Goal: Task Accomplishment & Management: Manage account settings

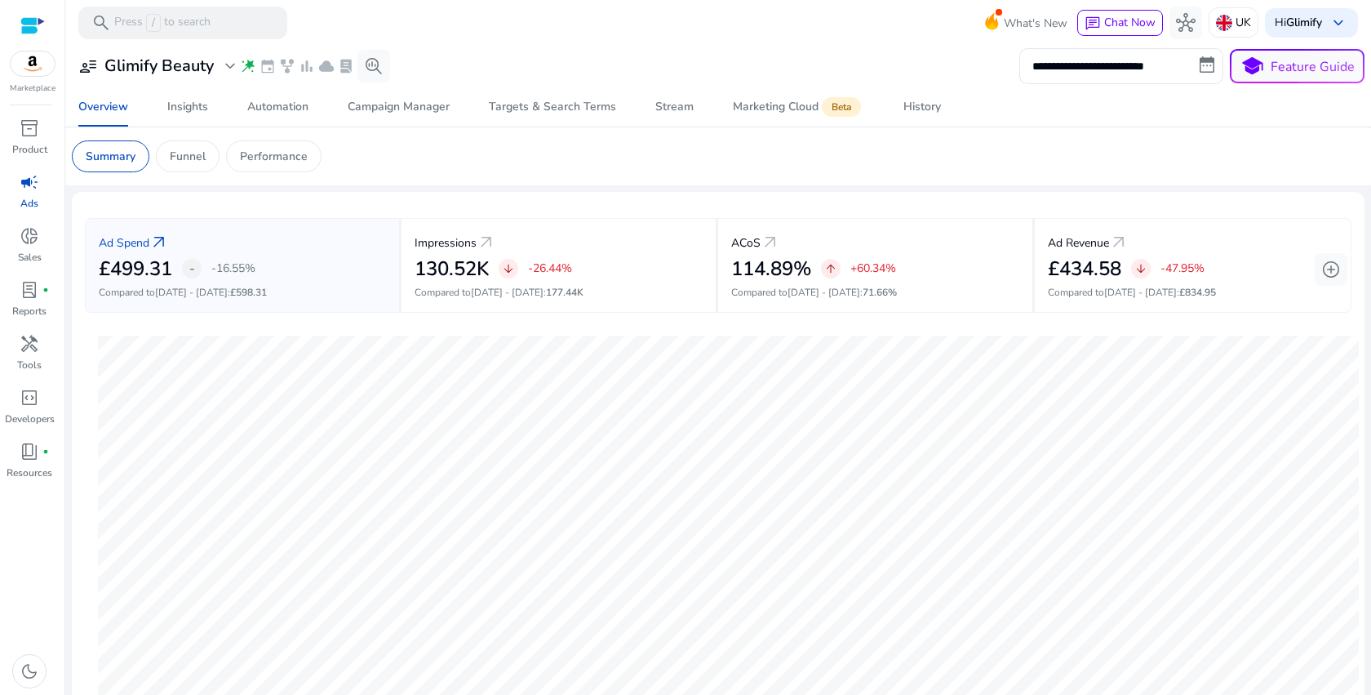
scroll to position [34, 0]
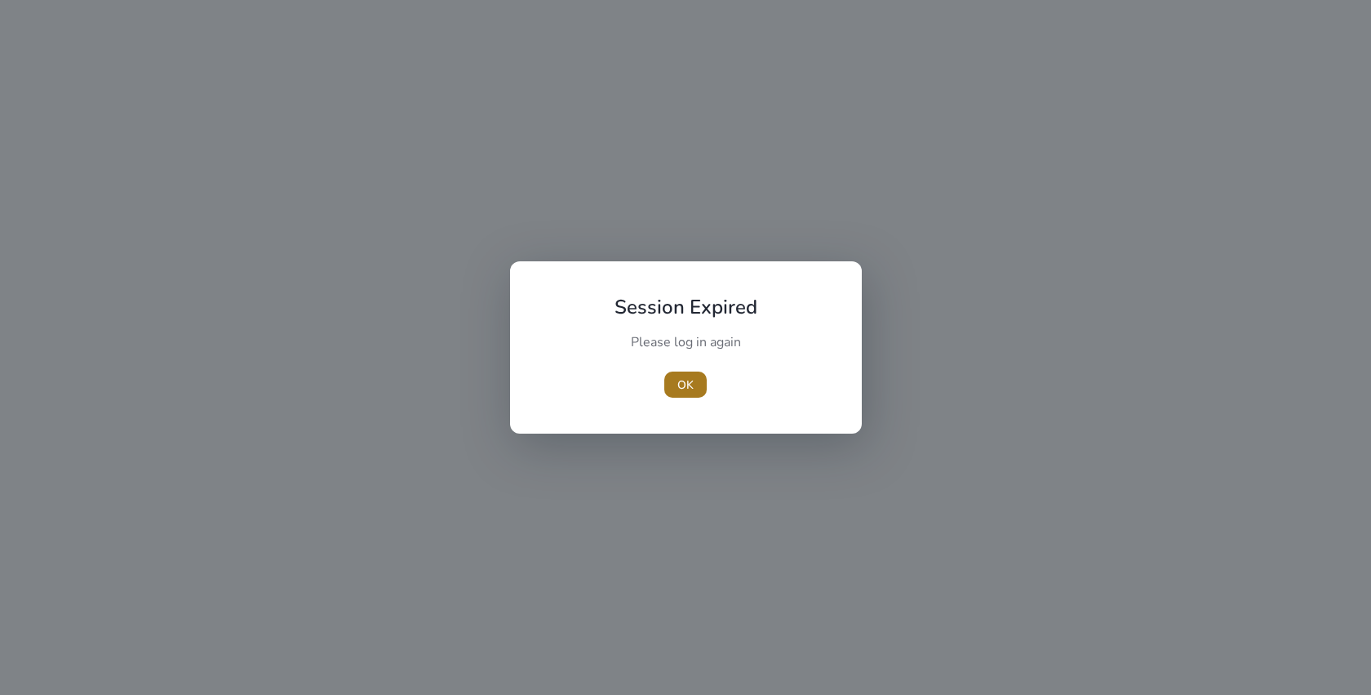
click at [693, 382] on span "OK" at bounding box center [685, 384] width 16 height 17
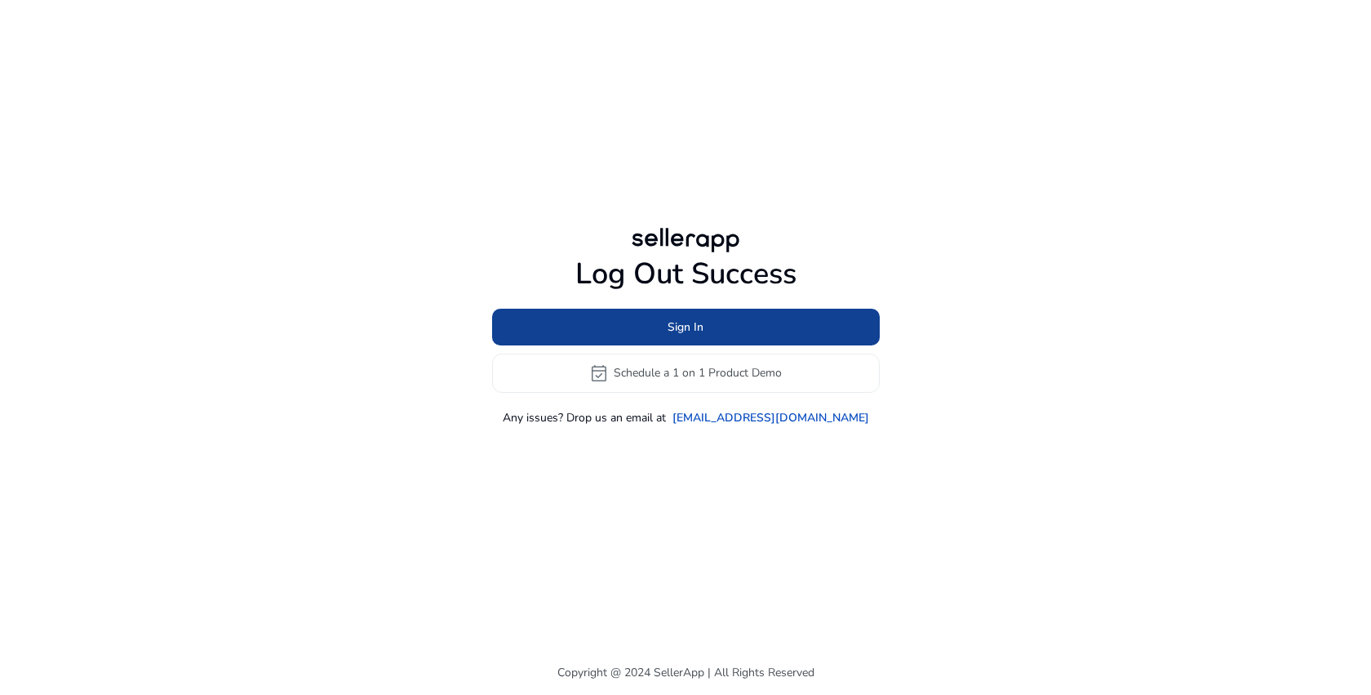
click at [748, 331] on span at bounding box center [686, 326] width 388 height 39
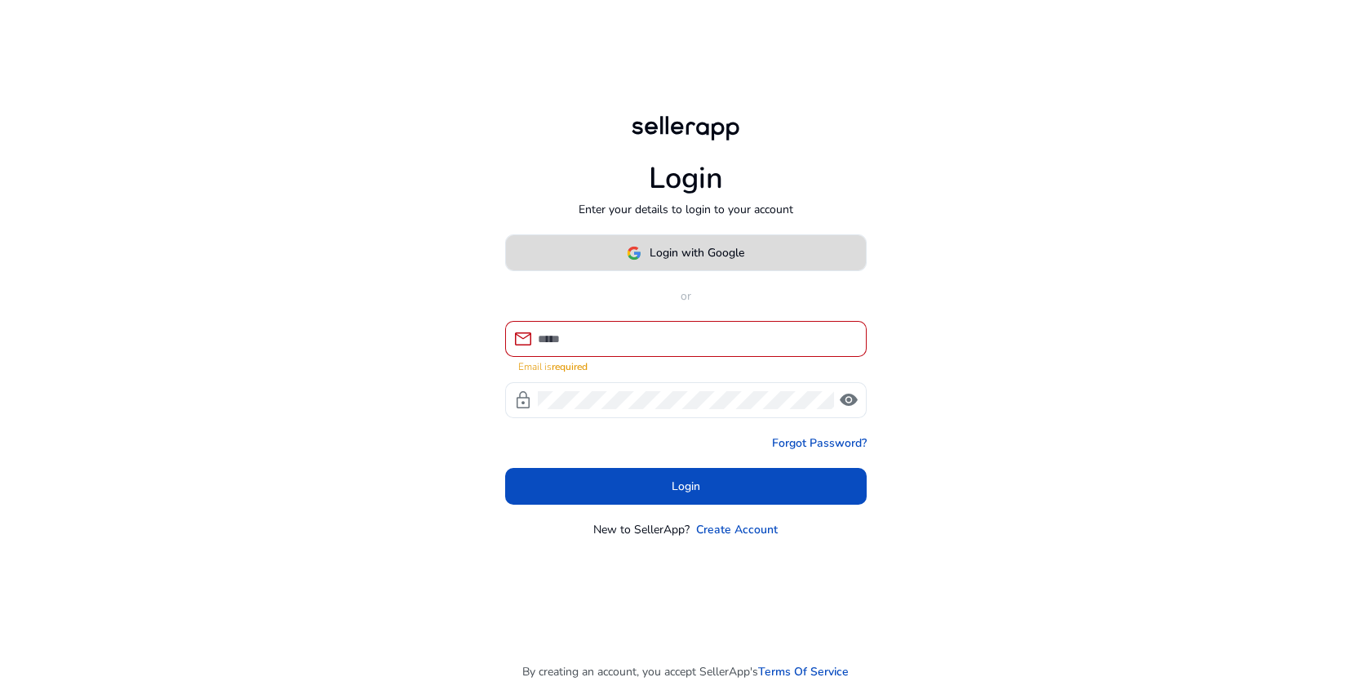
click at [664, 244] on span at bounding box center [686, 252] width 360 height 39
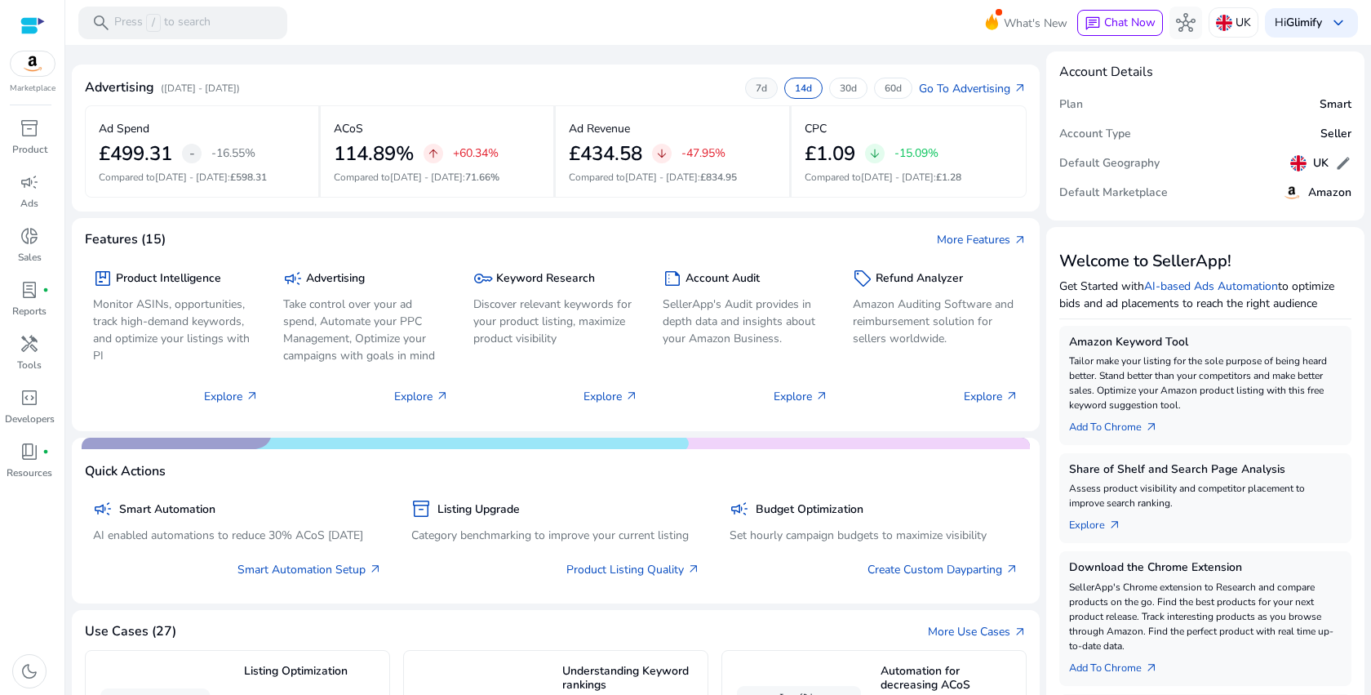
click at [756, 87] on p "7d" at bounding box center [761, 88] width 11 height 13
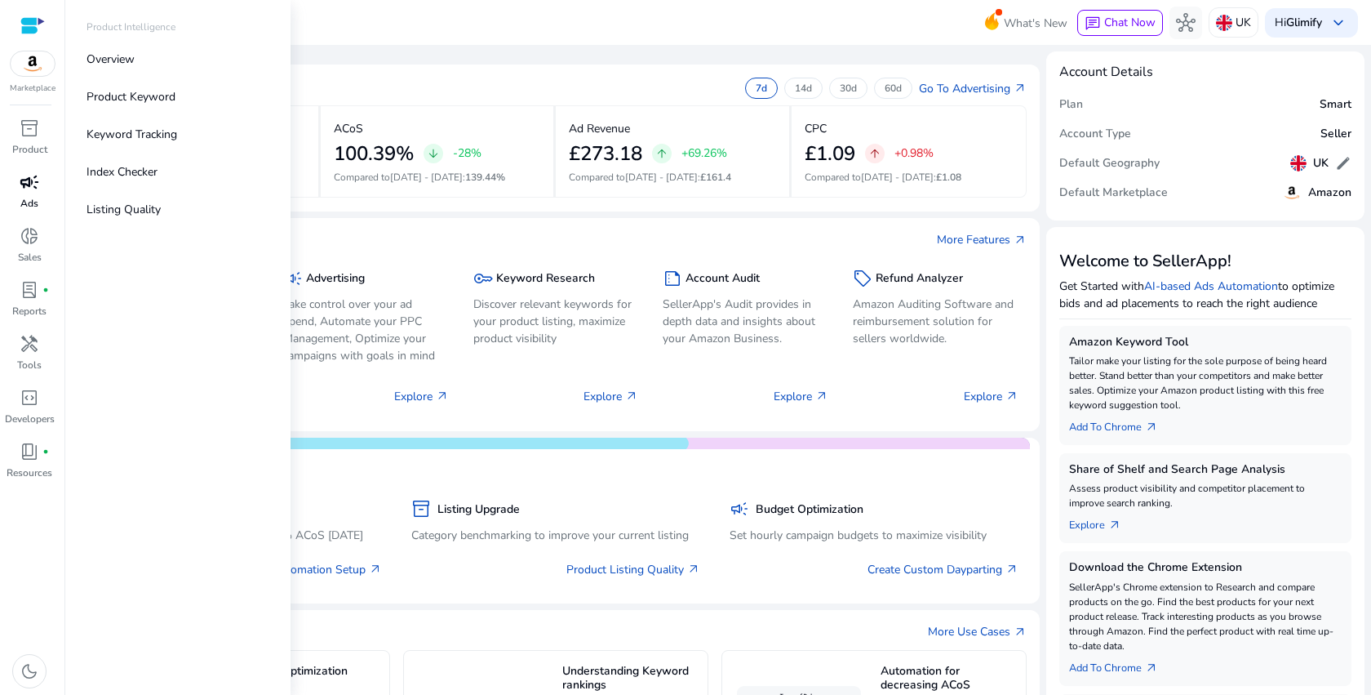
click at [26, 178] on span "campaign" at bounding box center [30, 182] width 20 height 20
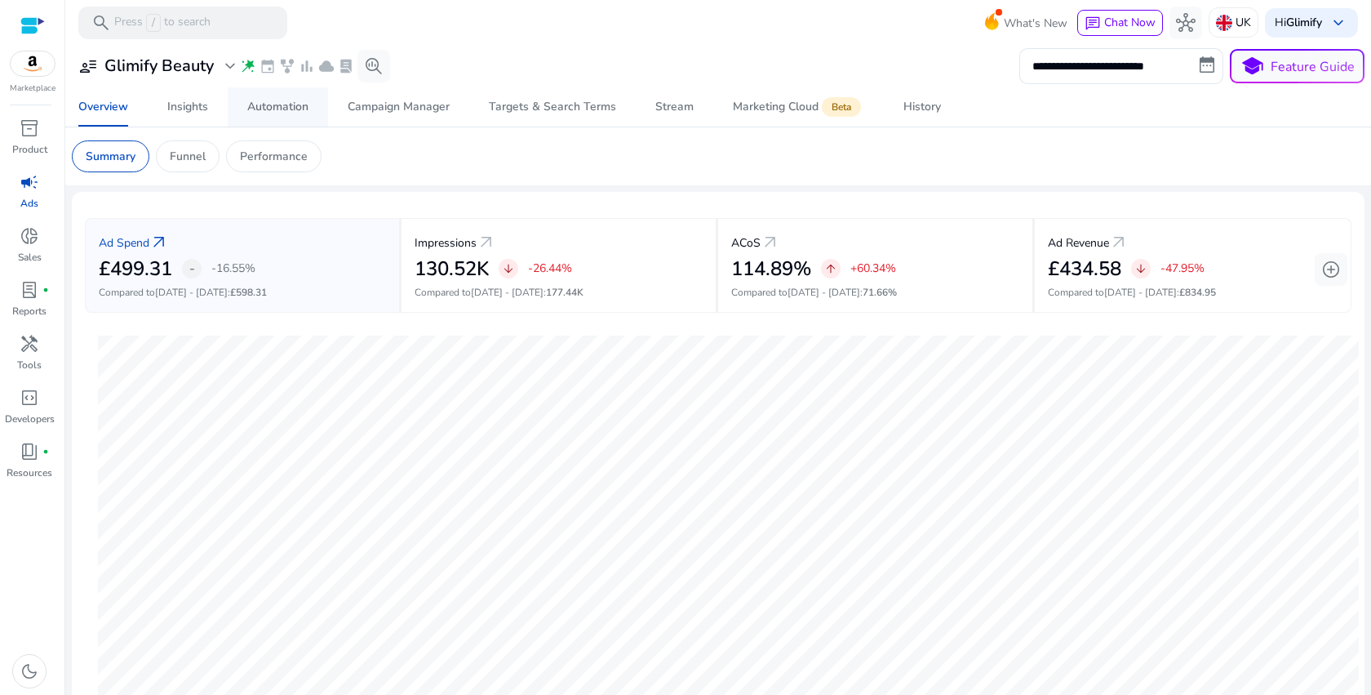
click at [290, 98] on span "Automation" at bounding box center [277, 106] width 61 height 39
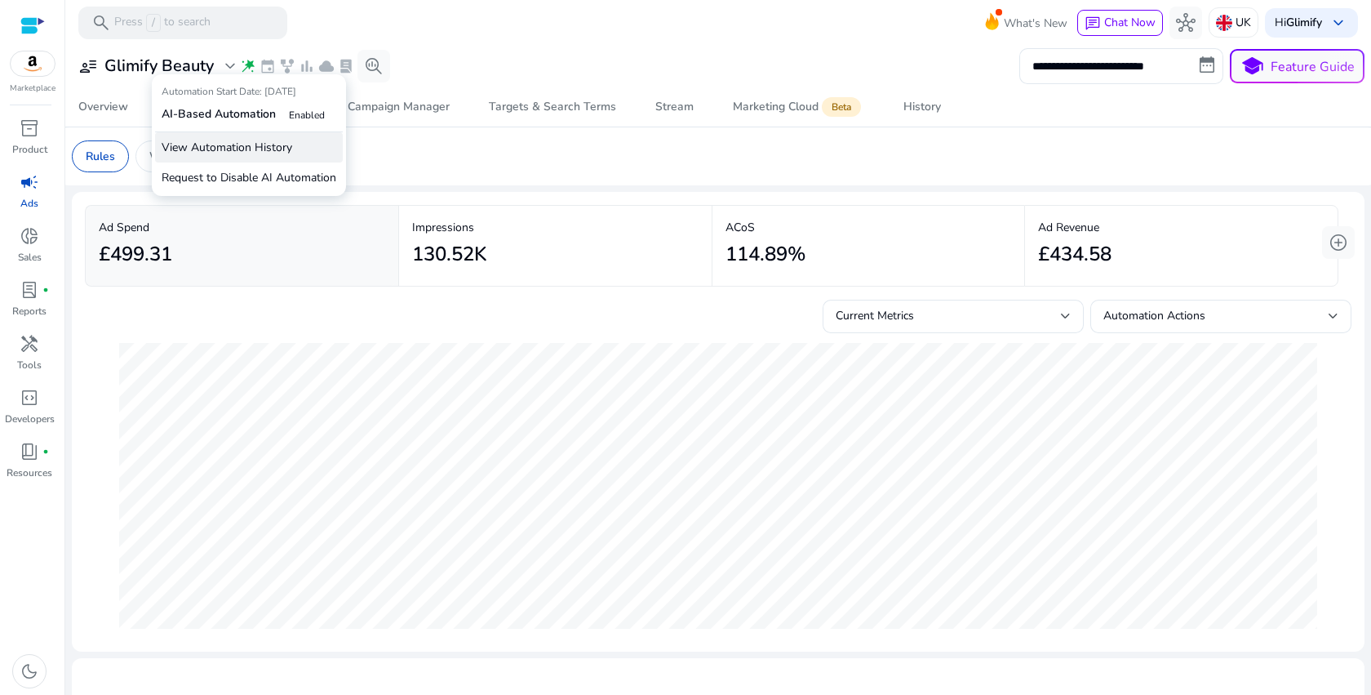
click at [251, 151] on p "View Automation History" at bounding box center [249, 147] width 188 height 30
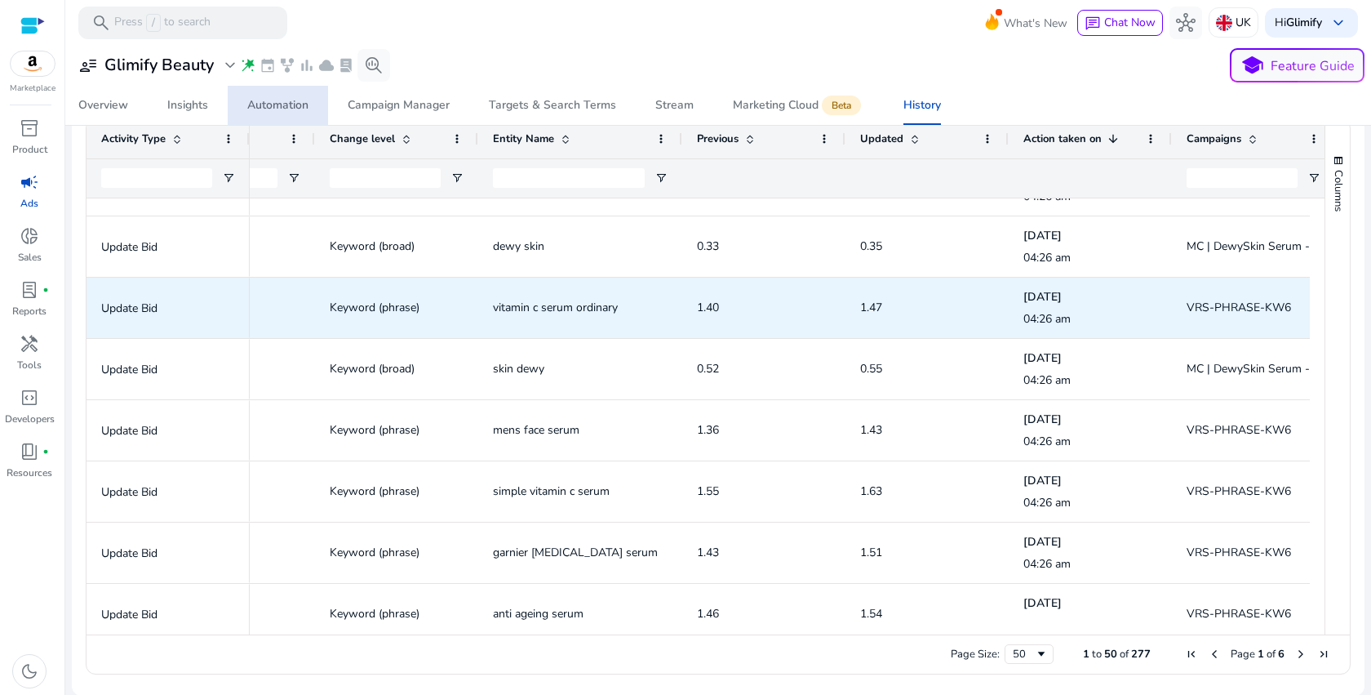
scroll to position [2640, 0]
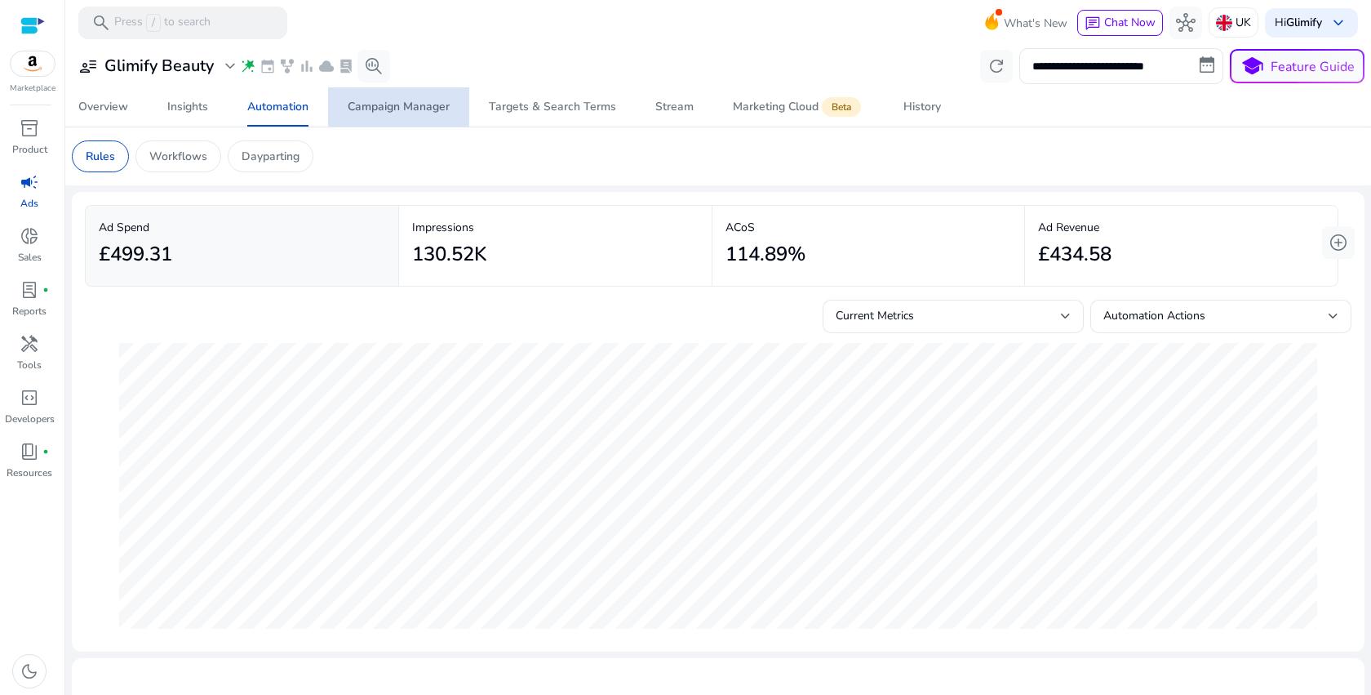
click at [420, 106] on div "Campaign Manager" at bounding box center [399, 106] width 102 height 11
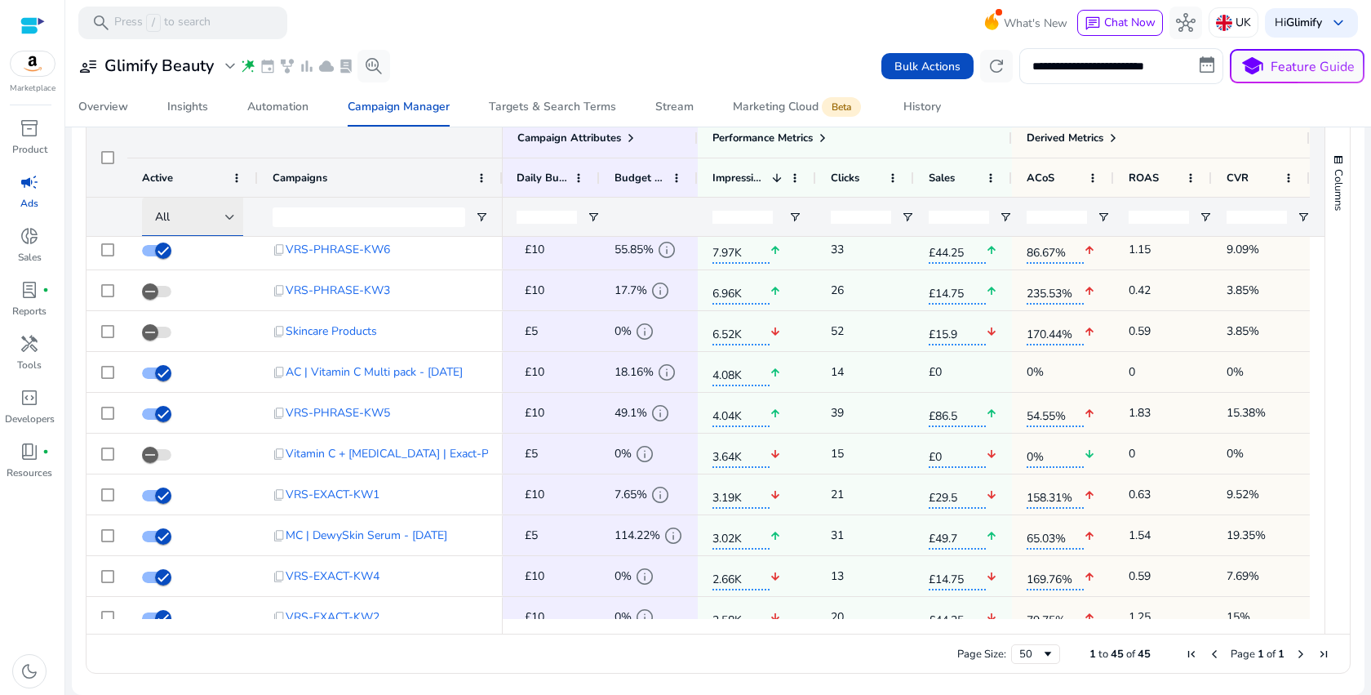
click at [233, 218] on div at bounding box center [230, 217] width 10 height 7
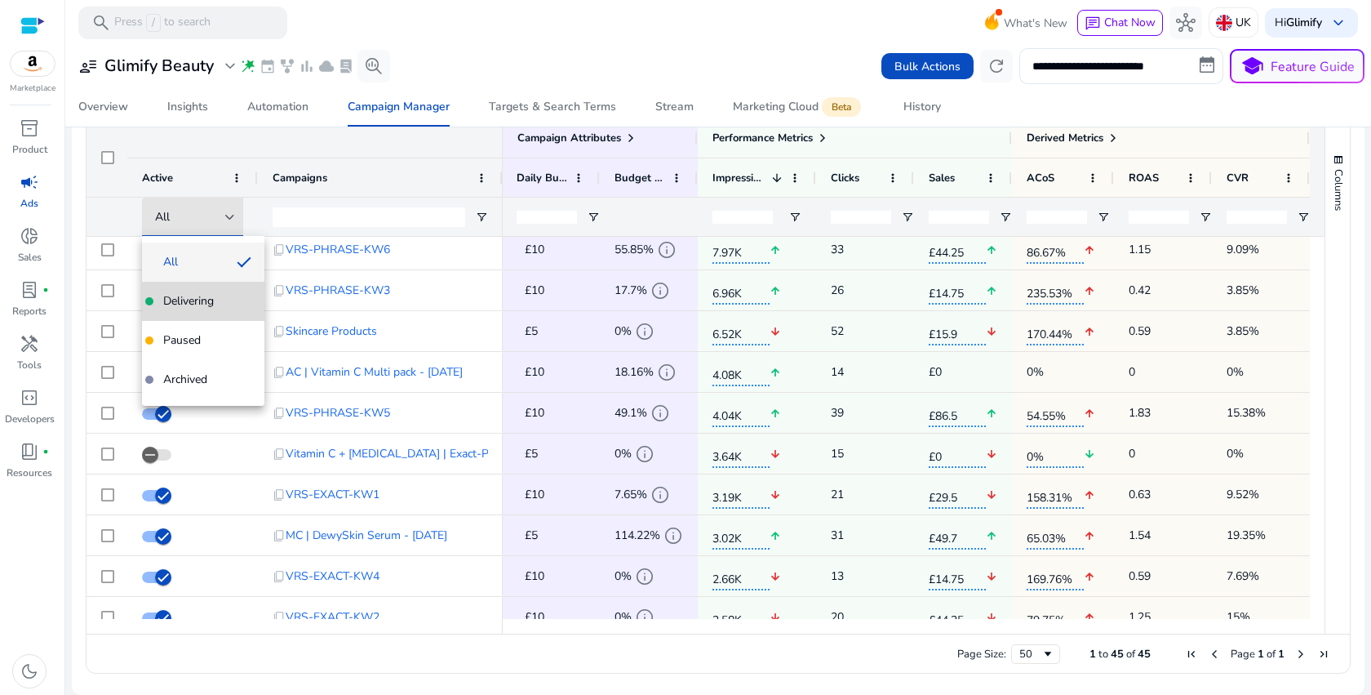
click at [230, 309] on mat-option "Delivering" at bounding box center [203, 301] width 122 height 39
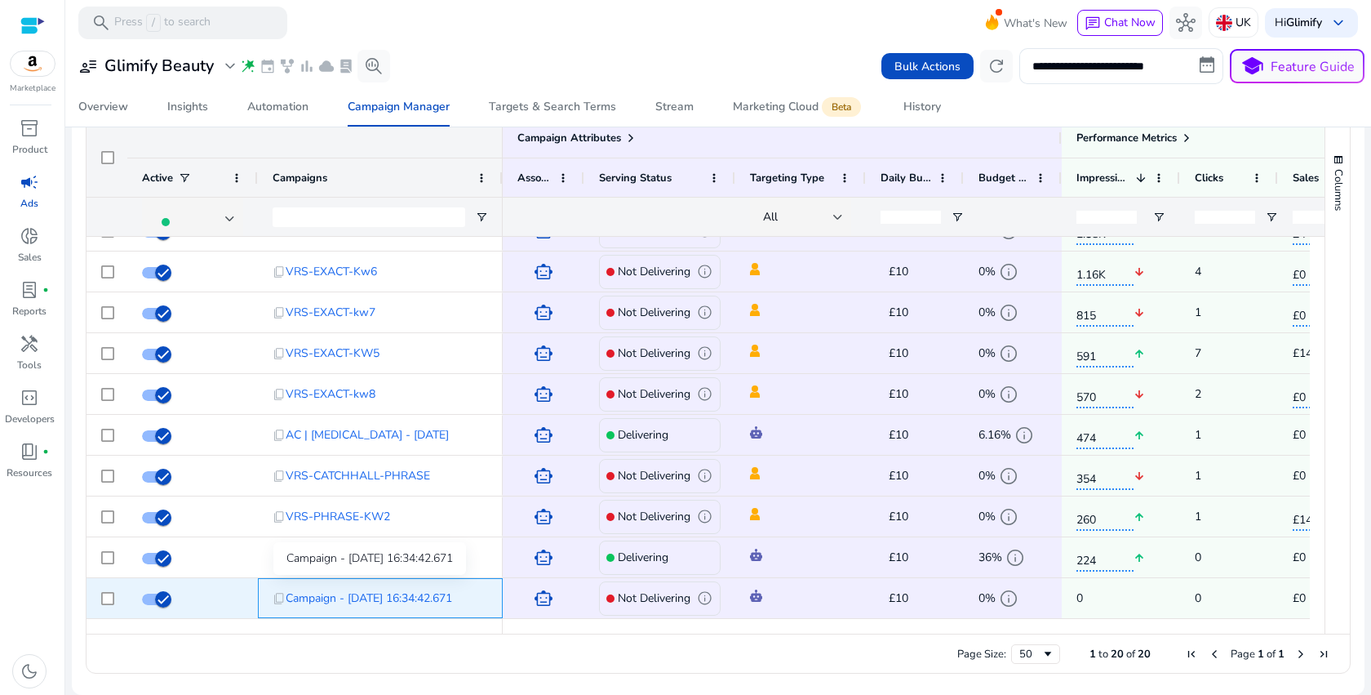
click at [413, 598] on span "Campaign - [DATE] 16:34:42.671" at bounding box center [369, 597] width 167 height 33
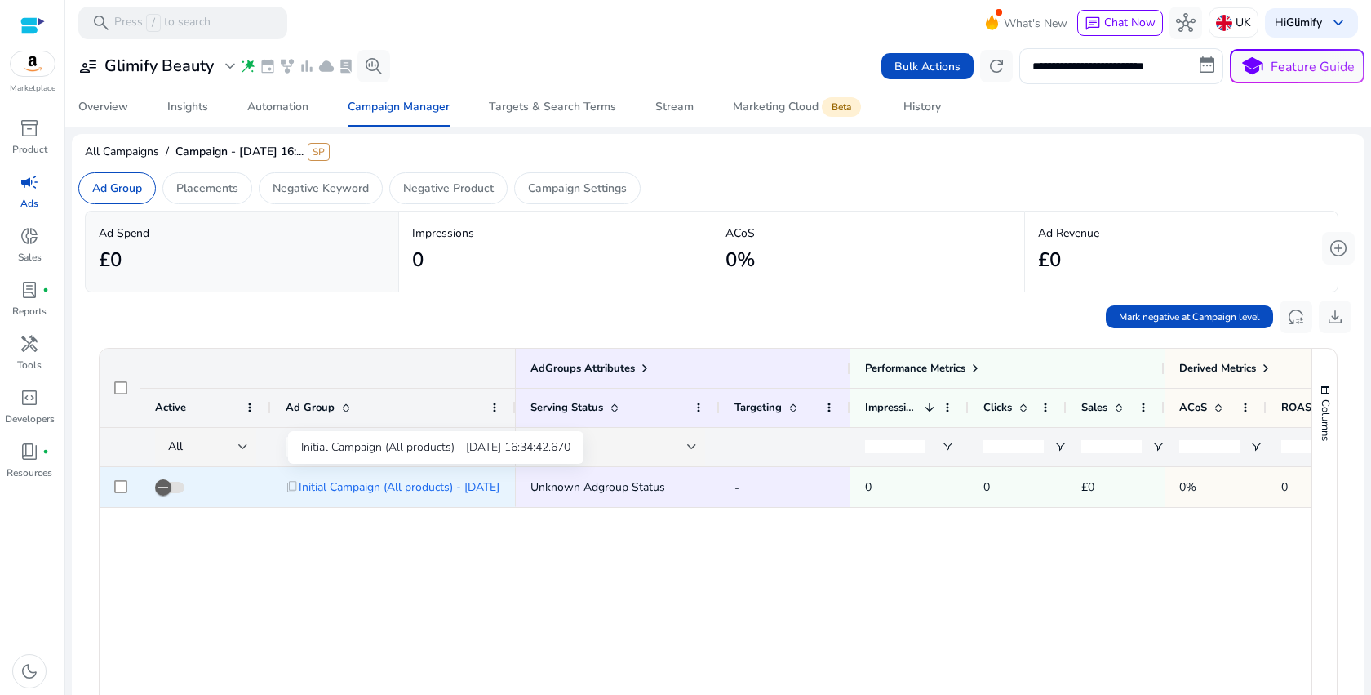
click at [420, 492] on span "Initial Campaign (All products) - [DATE] 16:34:42.670" at bounding box center [434, 486] width 270 height 33
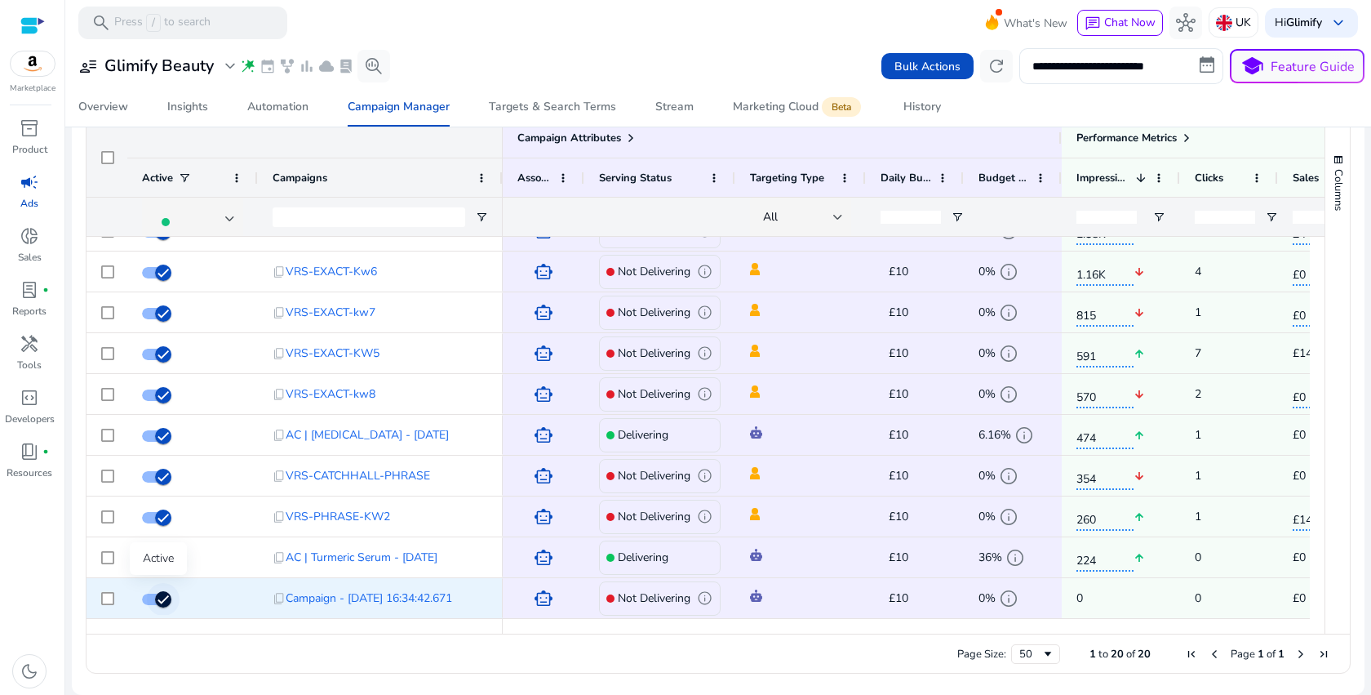
click at [161, 603] on icon "button" at bounding box center [163, 599] width 15 height 15
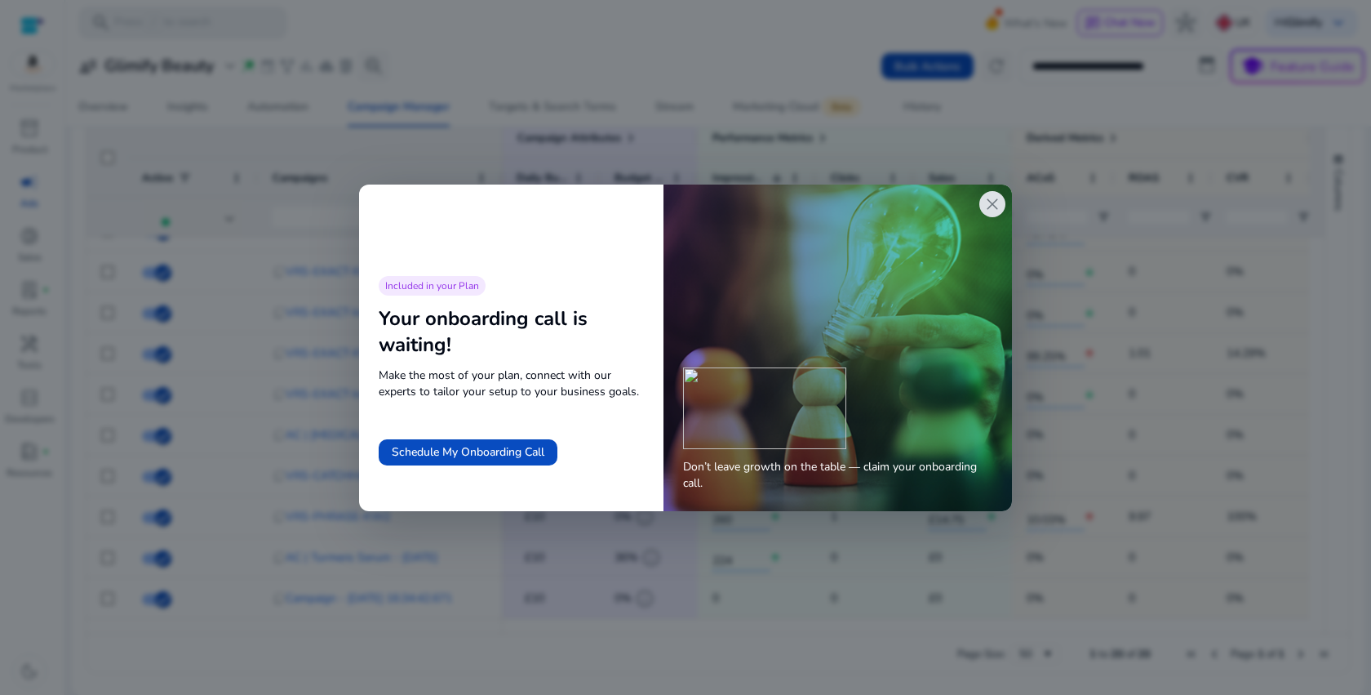
click at [988, 204] on span "close" at bounding box center [993, 204] width 20 height 20
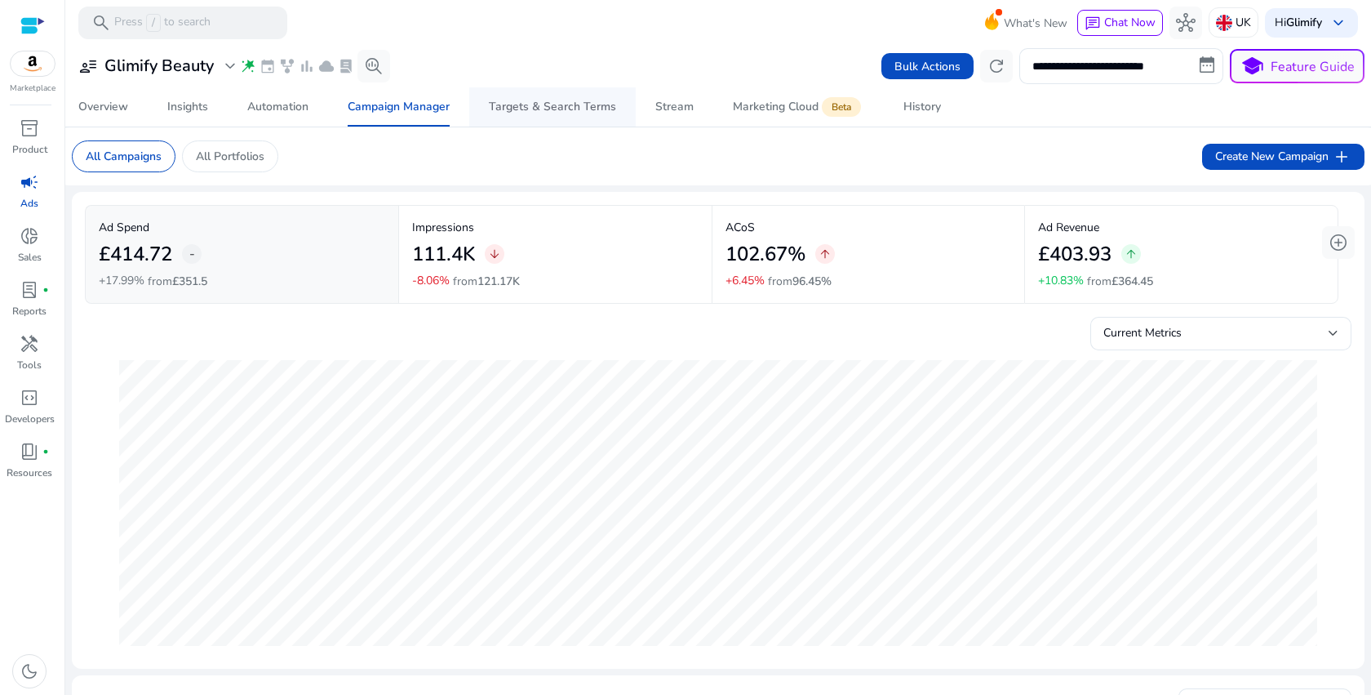
click at [544, 118] on span "Targets & Search Terms" at bounding box center [552, 106] width 127 height 39
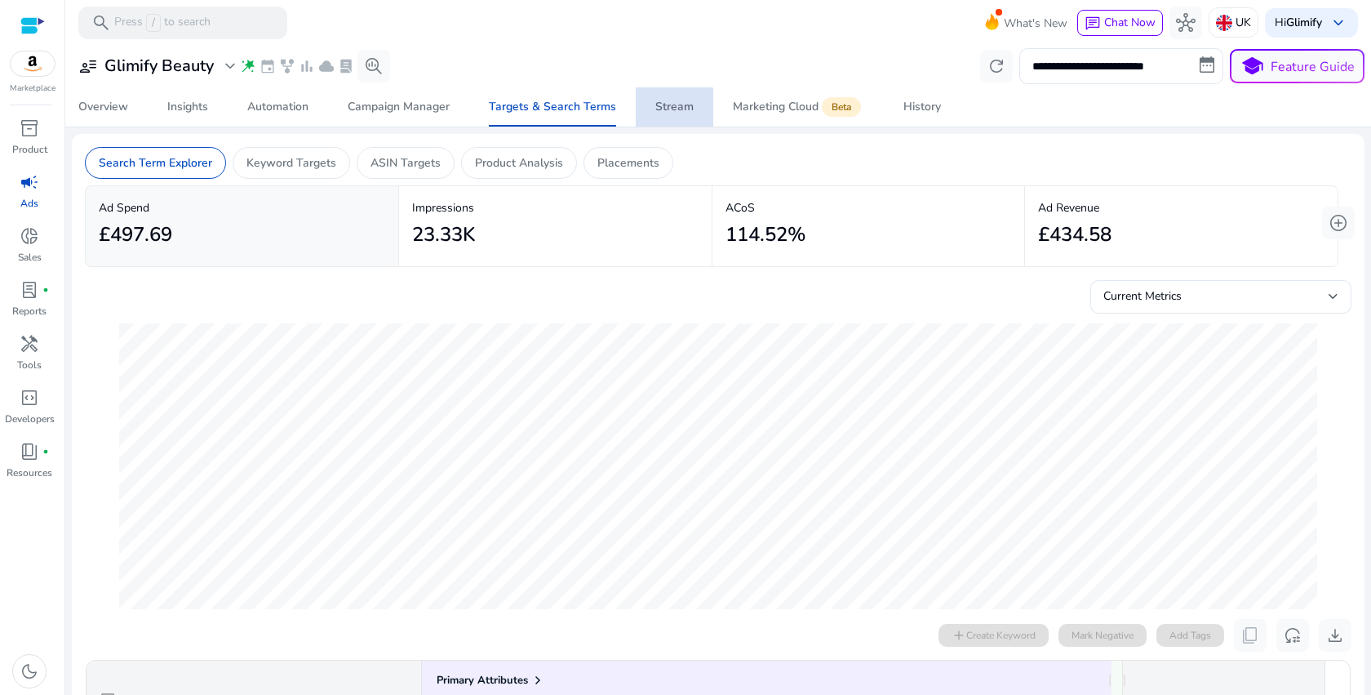
click at [664, 113] on div "Stream" at bounding box center [674, 106] width 38 height 11
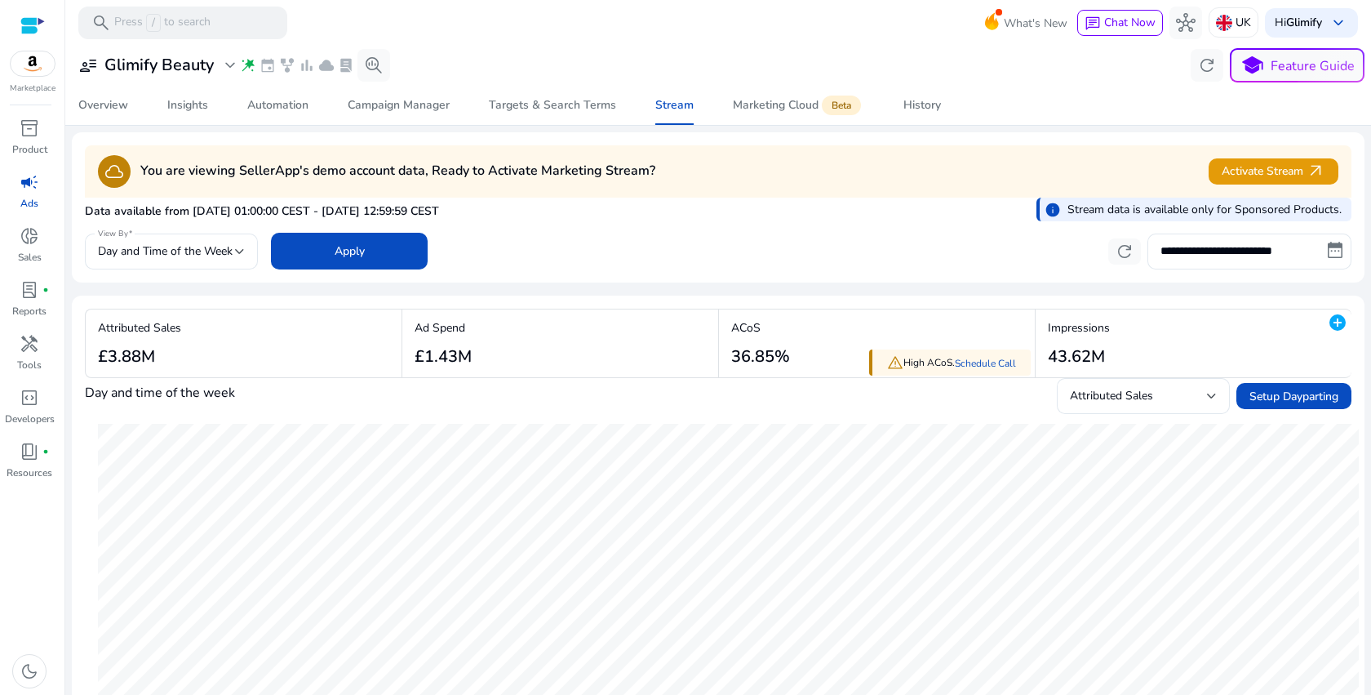
click at [889, 360] on span "warning" at bounding box center [895, 362] width 16 height 16
click at [984, 366] on link "Schedule Call" at bounding box center [985, 363] width 61 height 13
click at [996, 361] on link "Schedule Call" at bounding box center [985, 363] width 61 height 13
click at [979, 368] on link "Schedule Call" at bounding box center [985, 363] width 61 height 13
click at [919, 100] on div "History" at bounding box center [923, 105] width 38 height 11
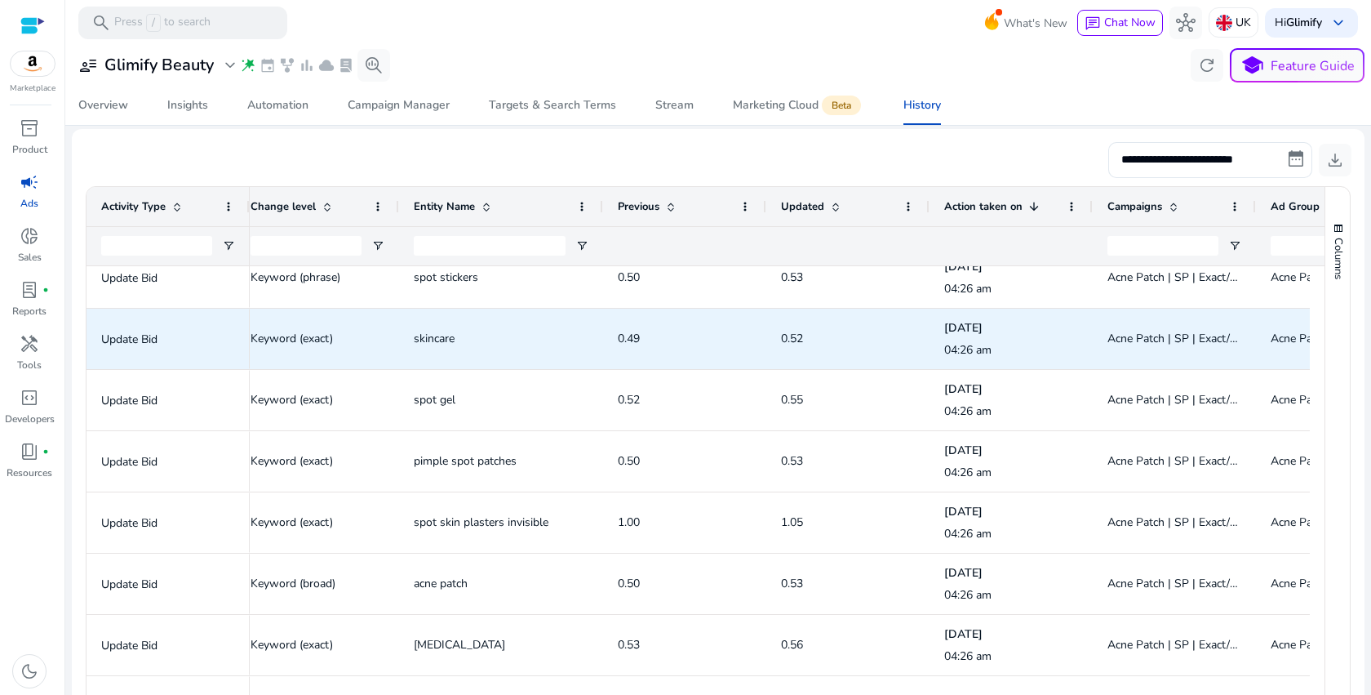
scroll to position [19, 0]
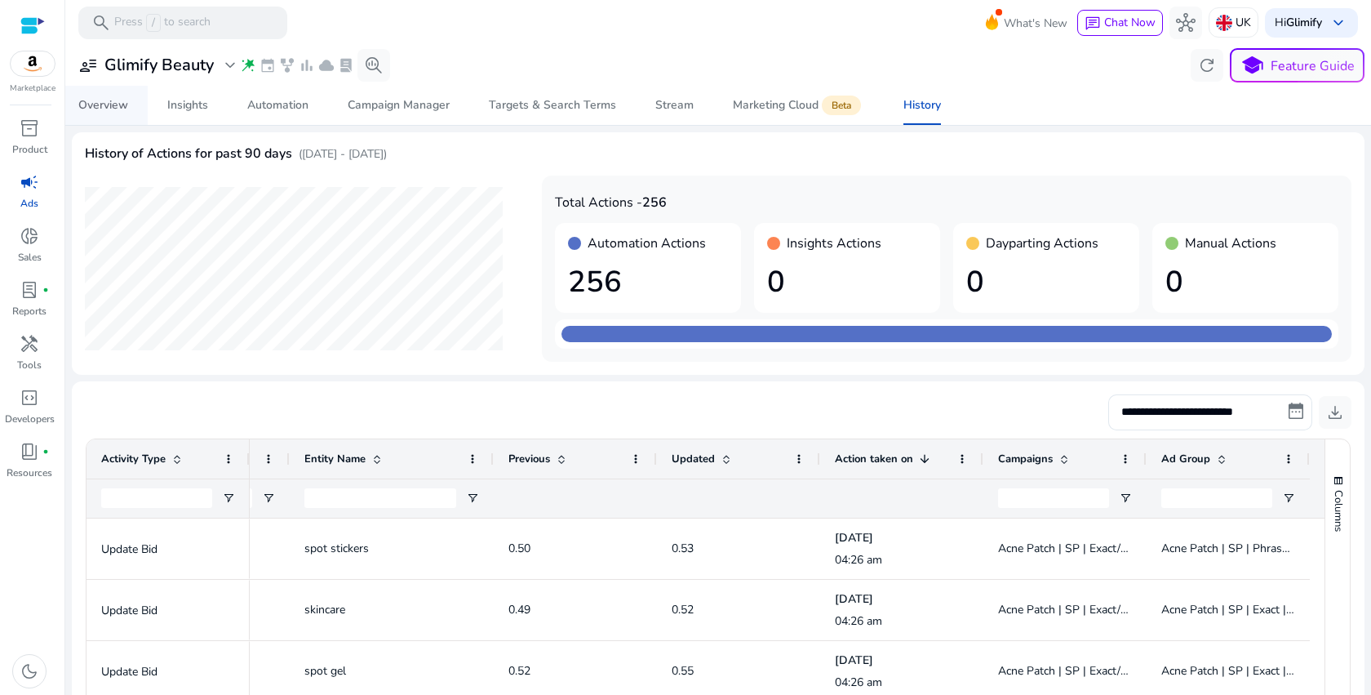
click at [107, 108] on div "Overview" at bounding box center [103, 105] width 50 height 11
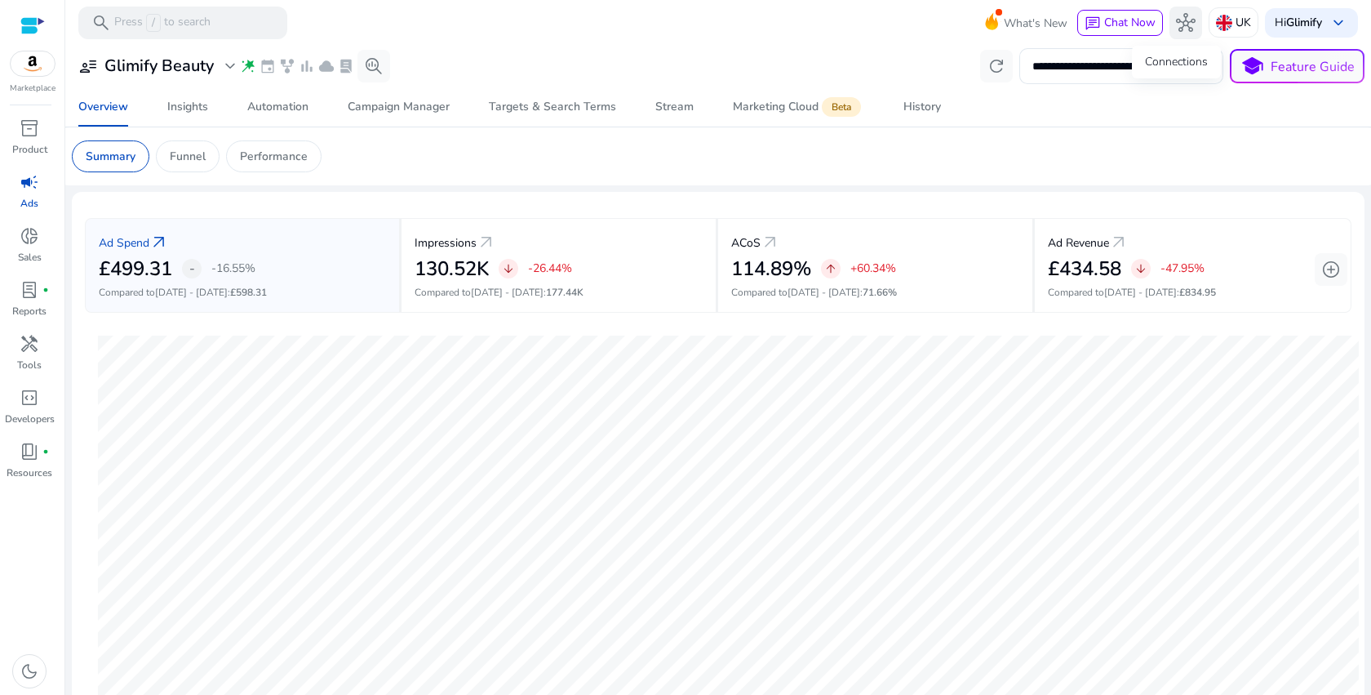
click at [1186, 28] on button "hub" at bounding box center [1186, 23] width 33 height 33
